Goal: Information Seeking & Learning: Learn about a topic

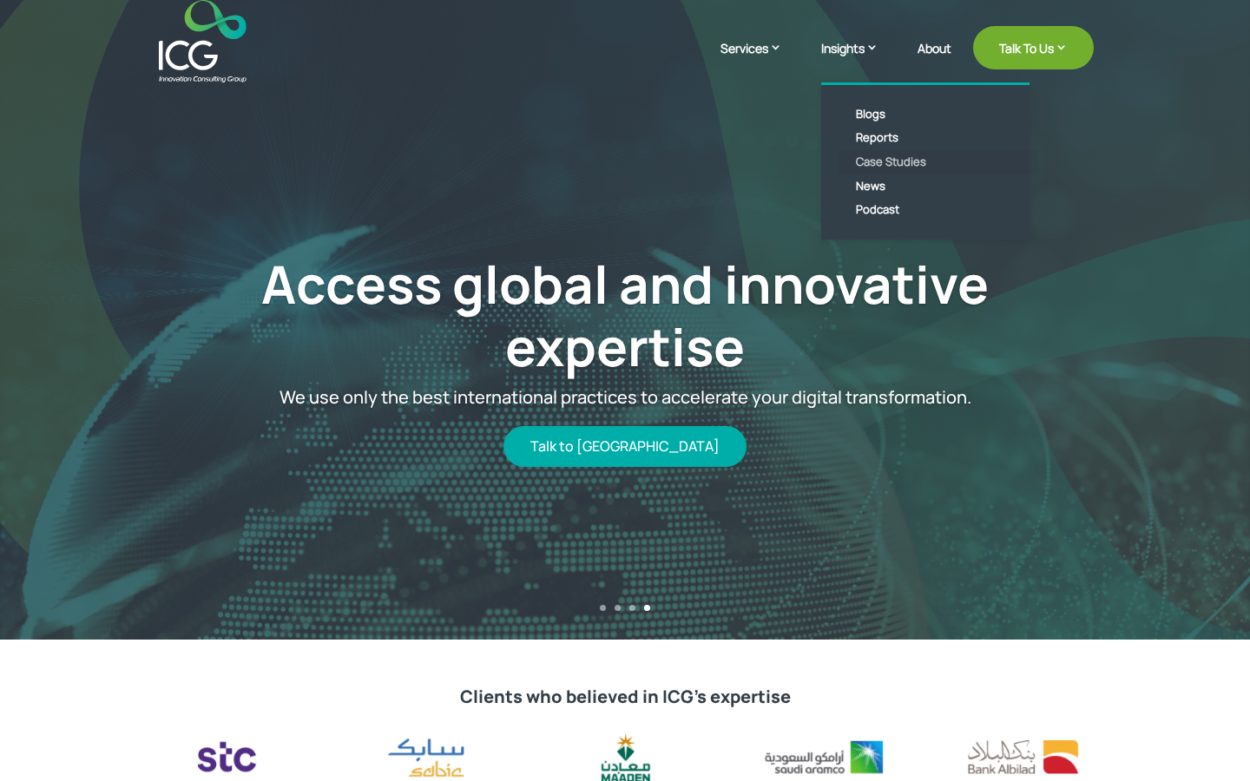
click at [878, 161] on link "Case Studies" at bounding box center [938, 162] width 200 height 24
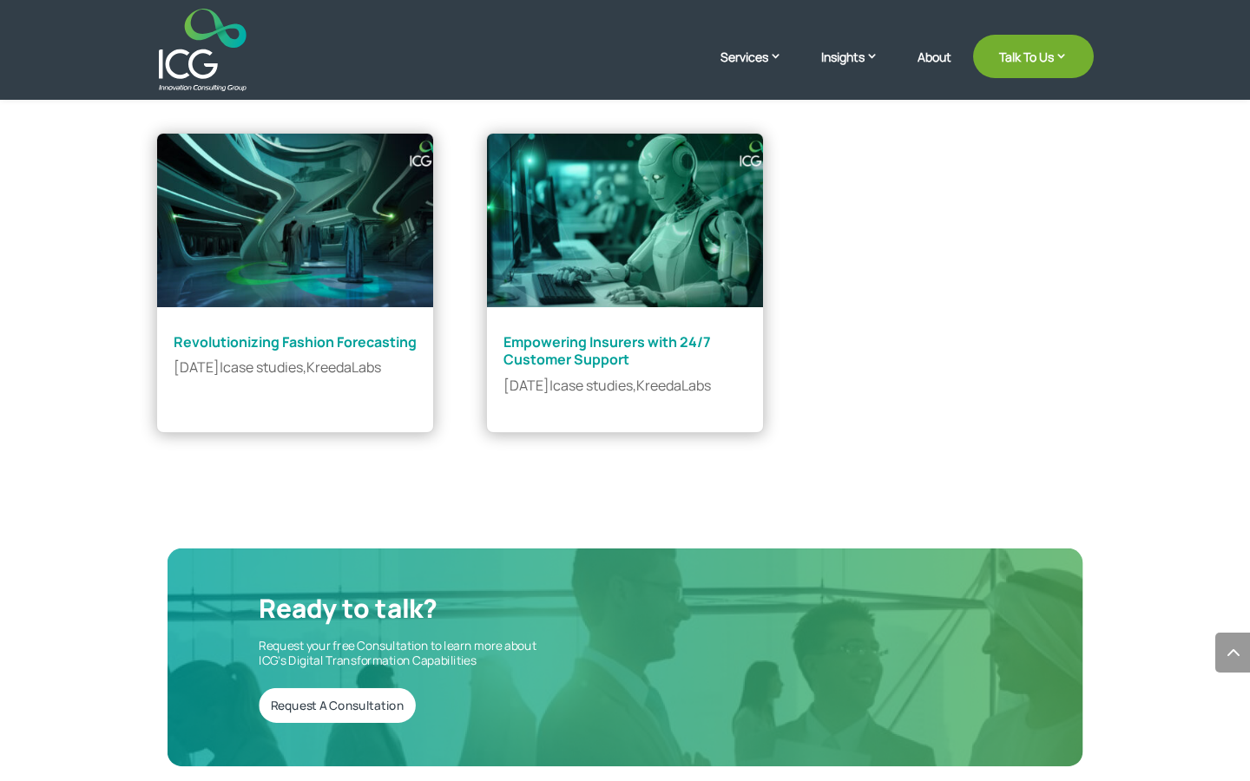
scroll to position [1774, 0]
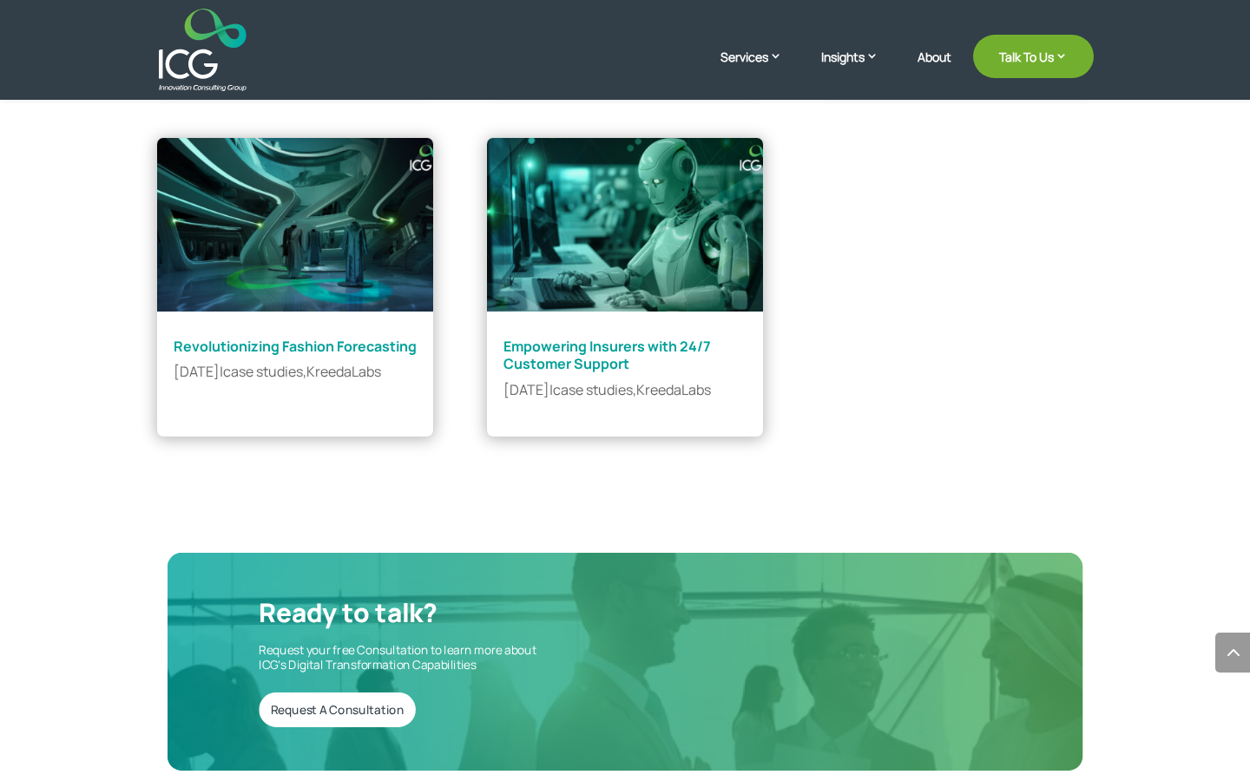
click at [326, 380] on p "[DATE] | case studies , KreedaLabs" at bounding box center [295, 372] width 243 height 16
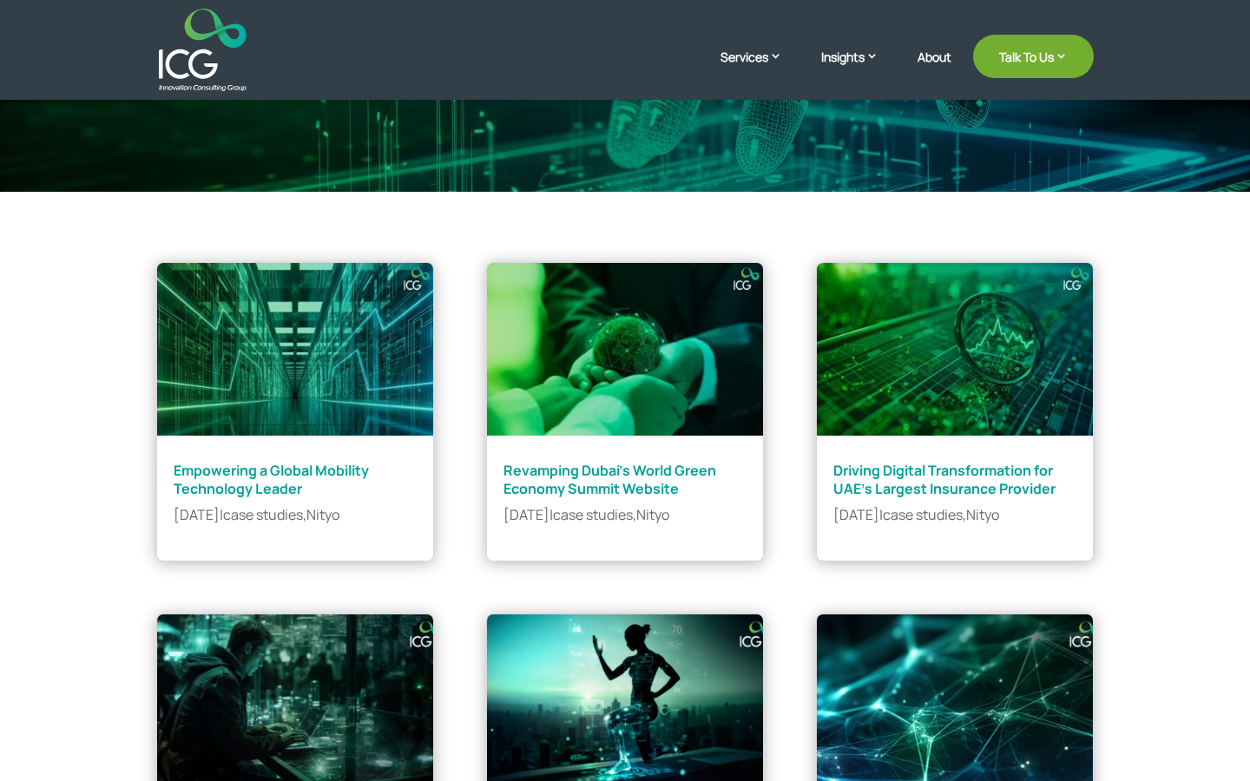
scroll to position [0, 0]
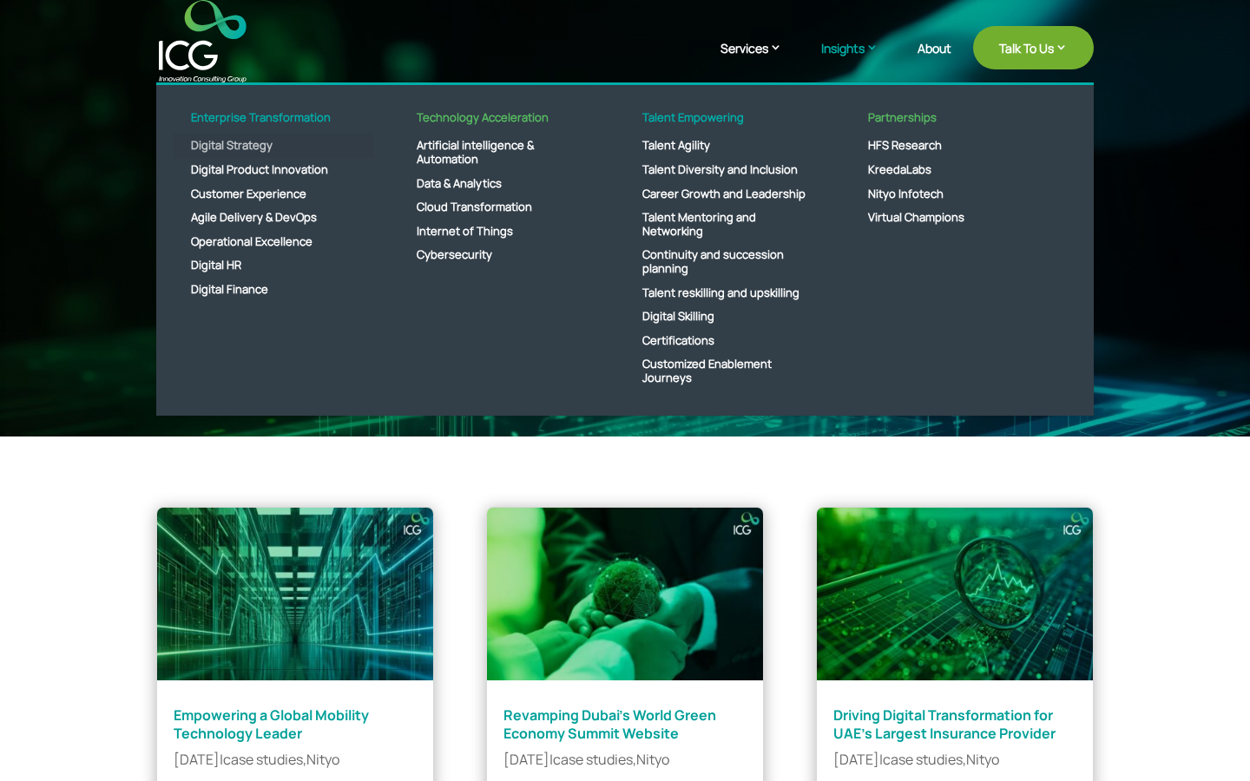
click at [263, 141] on link "Digital Strategy" at bounding box center [274, 146] width 200 height 24
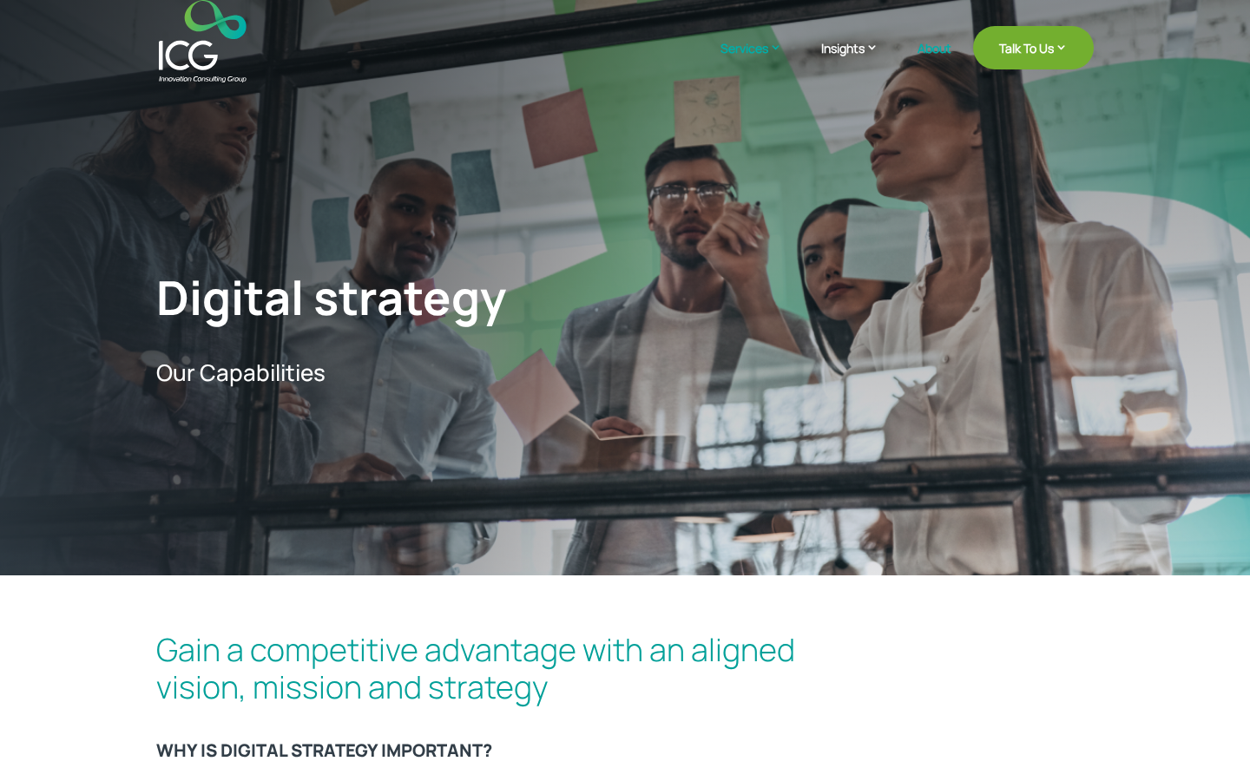
click at [932, 49] on link "About" at bounding box center [934, 62] width 34 height 41
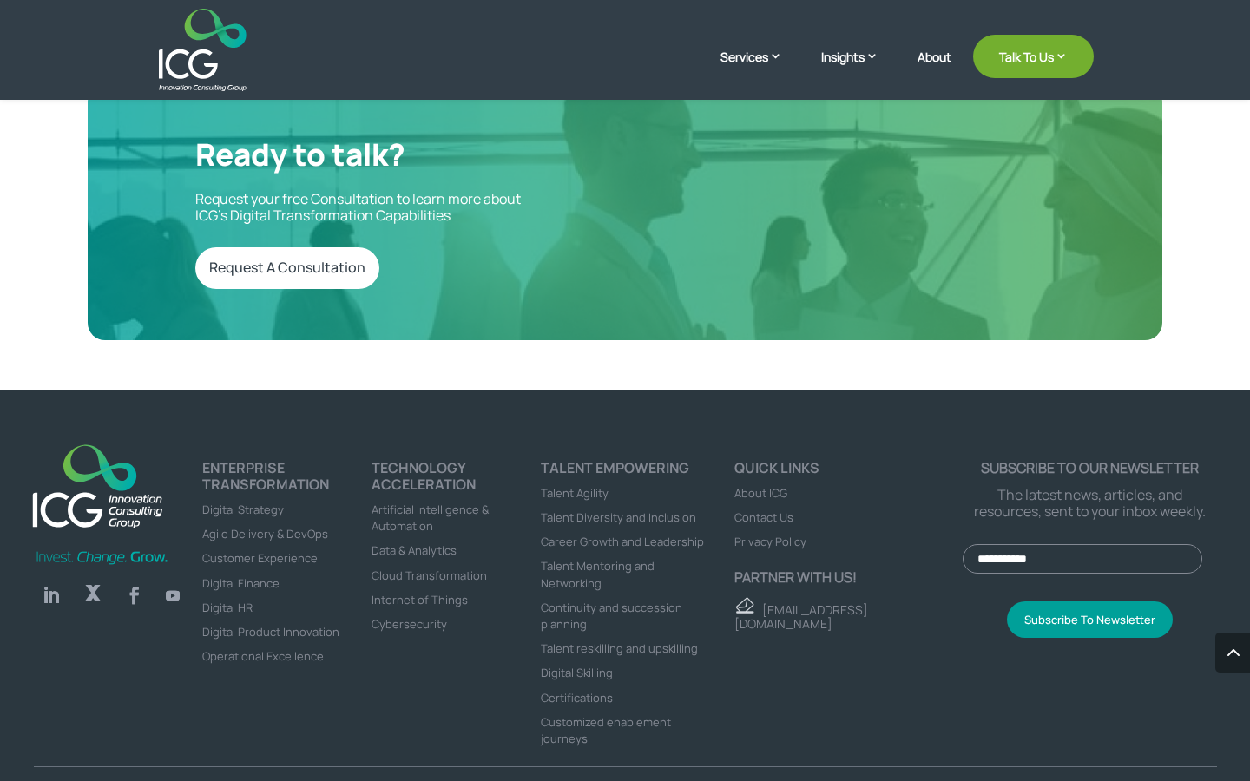
scroll to position [4574, 0]
